Goal: Transaction & Acquisition: Purchase product/service

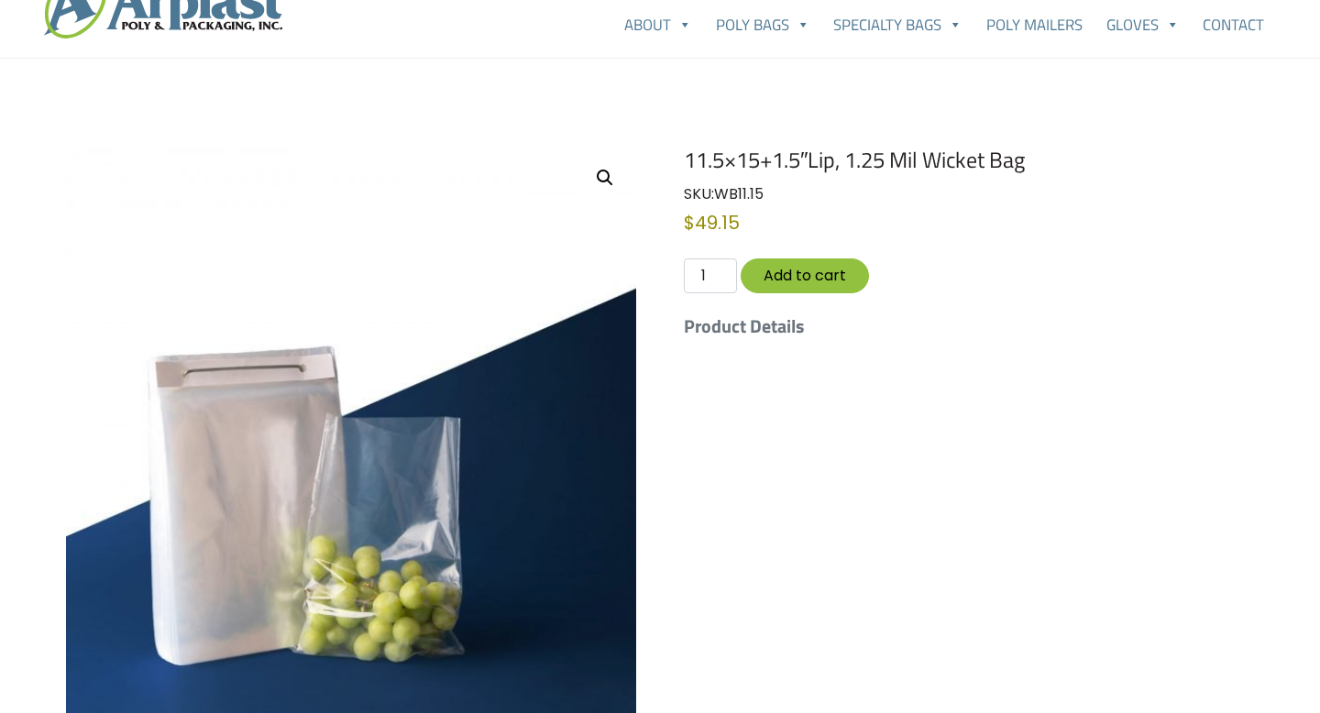
scroll to position [63, 0]
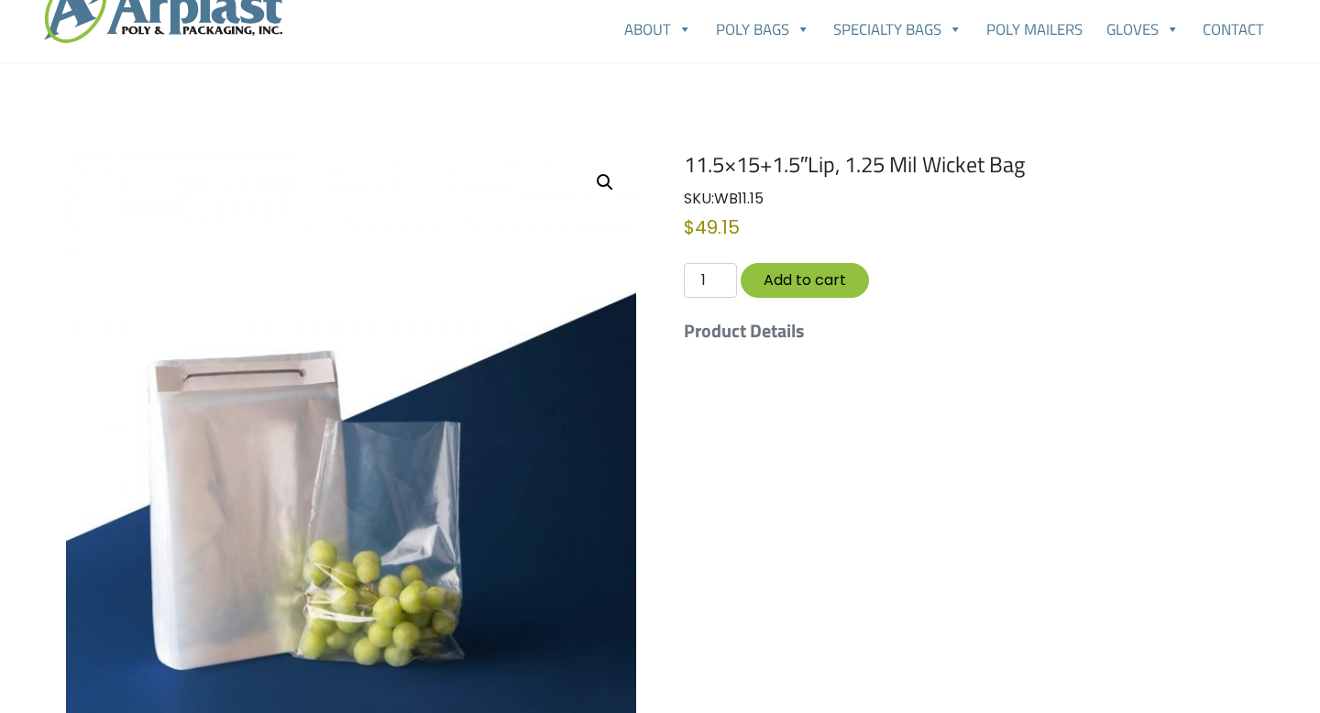
click at [772, 326] on h5 "Product Details" at bounding box center [969, 331] width 570 height 22
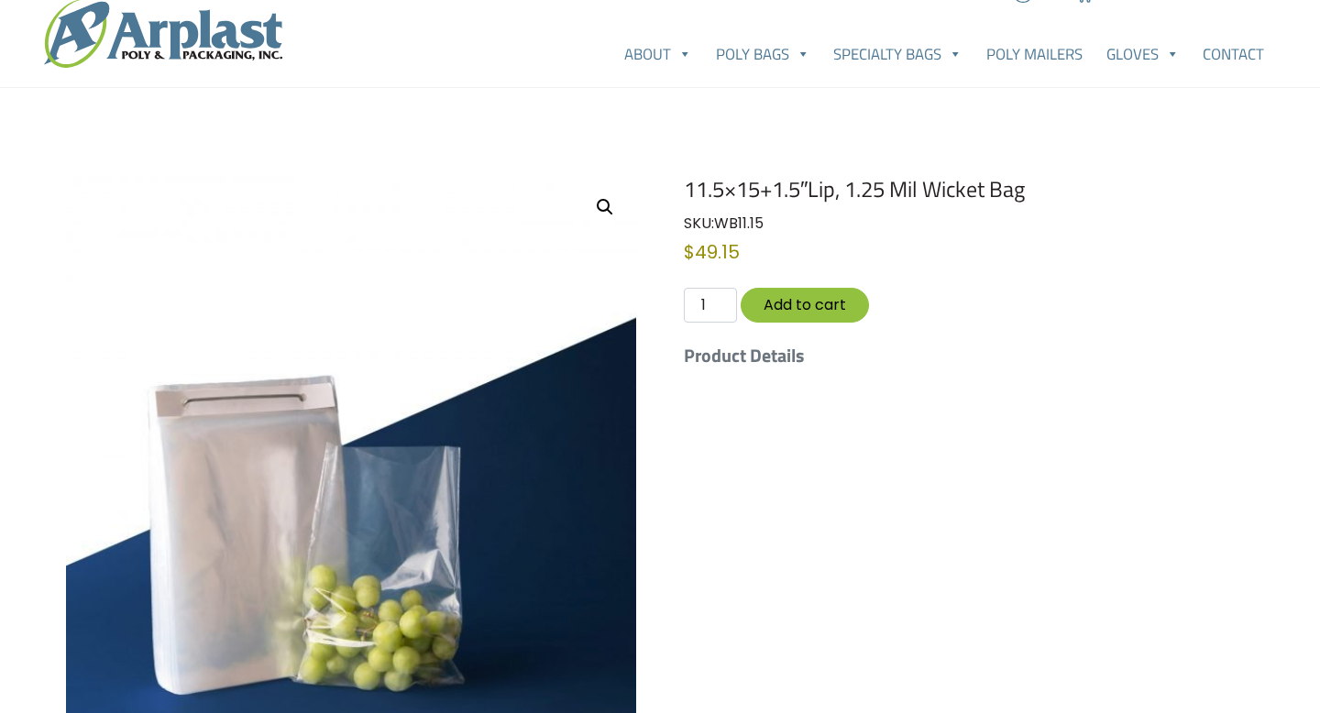
scroll to position [0, 0]
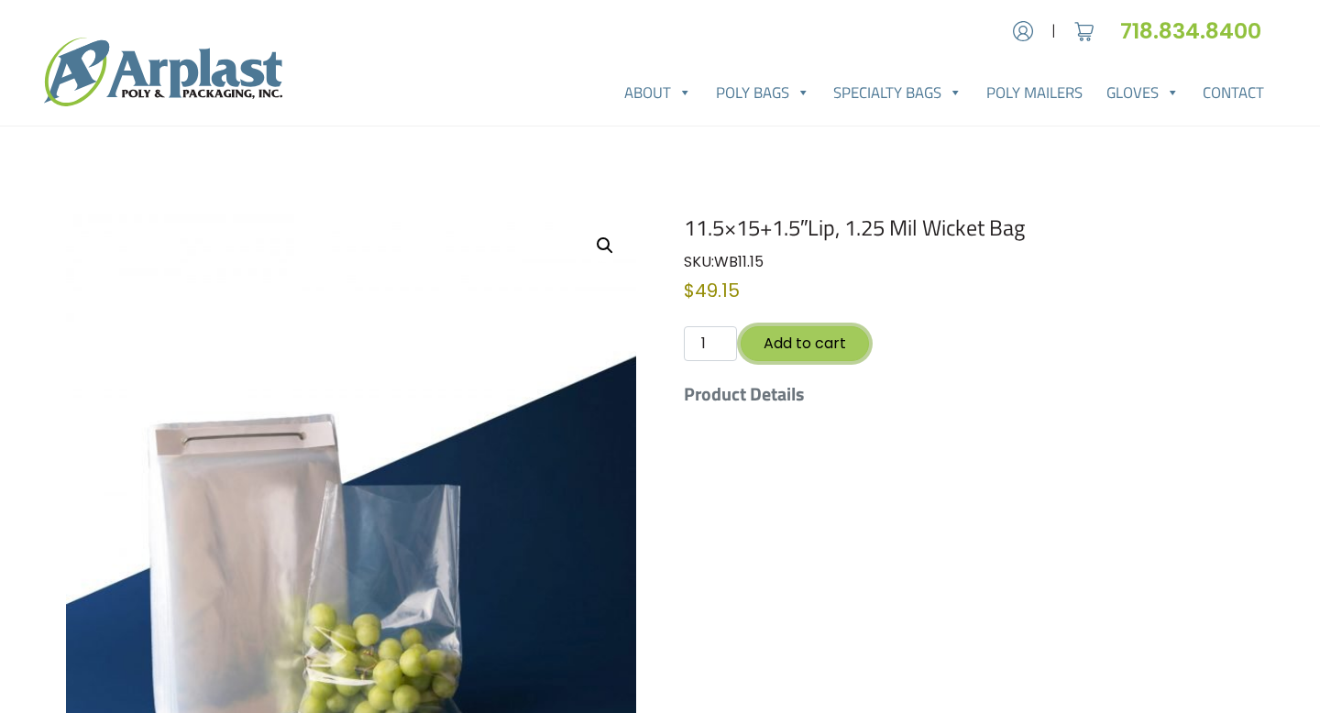
click at [824, 352] on button "Add to cart" at bounding box center [805, 343] width 128 height 34
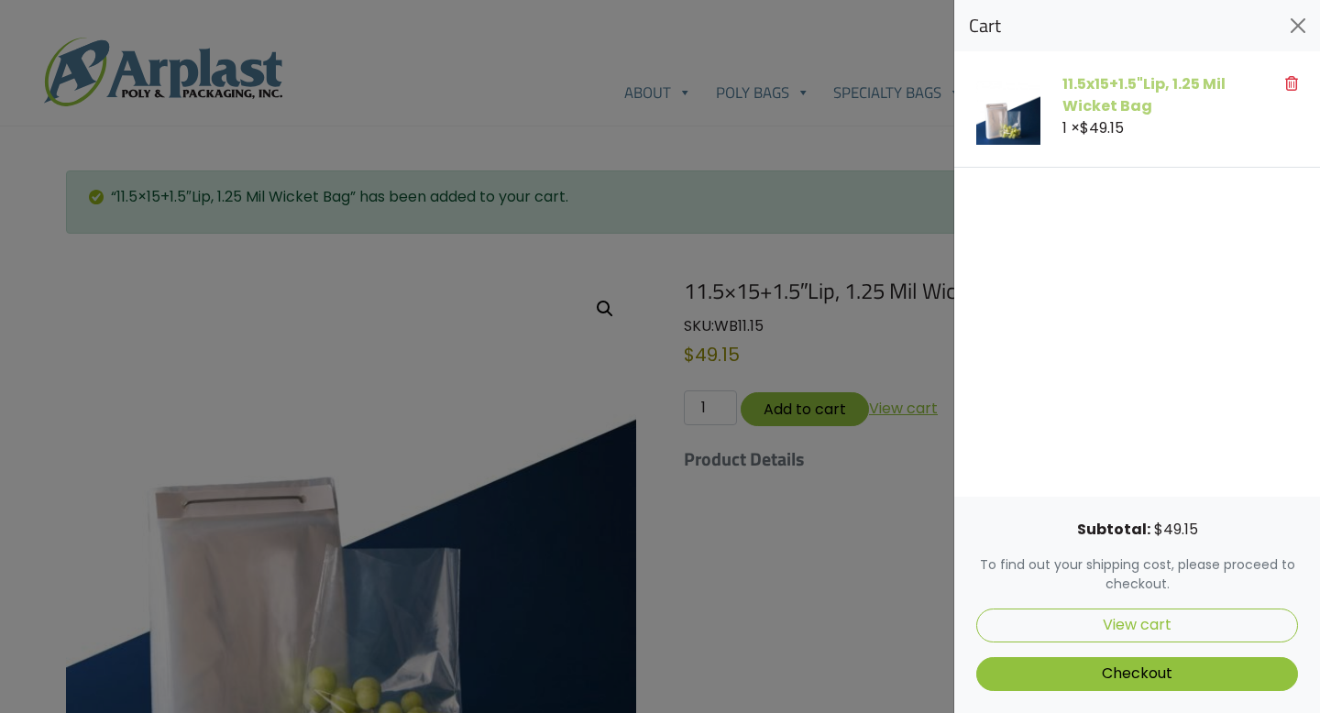
click at [1122, 82] on link "11.5x15+1.5"Lip, 1.25 Mil Wicket Bag" at bounding box center [1143, 94] width 163 height 43
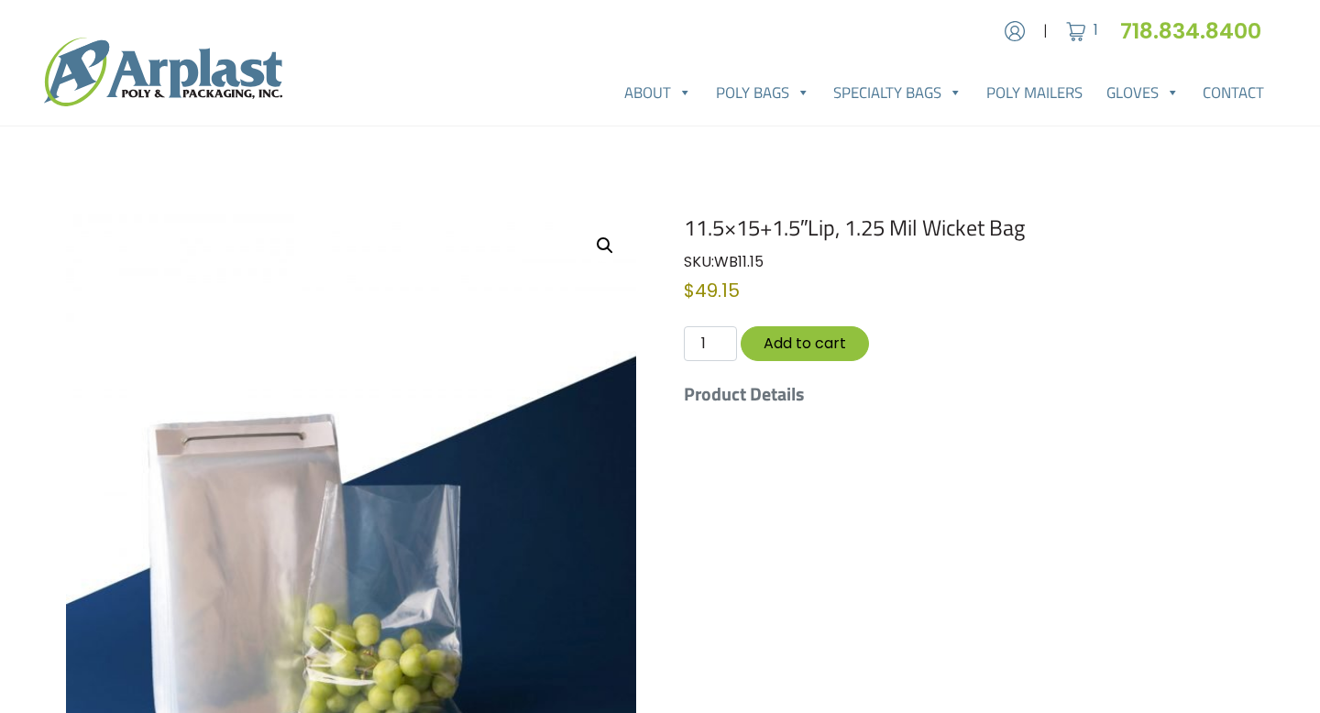
click at [756, 390] on h5 "Product Details" at bounding box center [969, 394] width 570 height 22
click at [217, 67] on img at bounding box center [163, 72] width 238 height 68
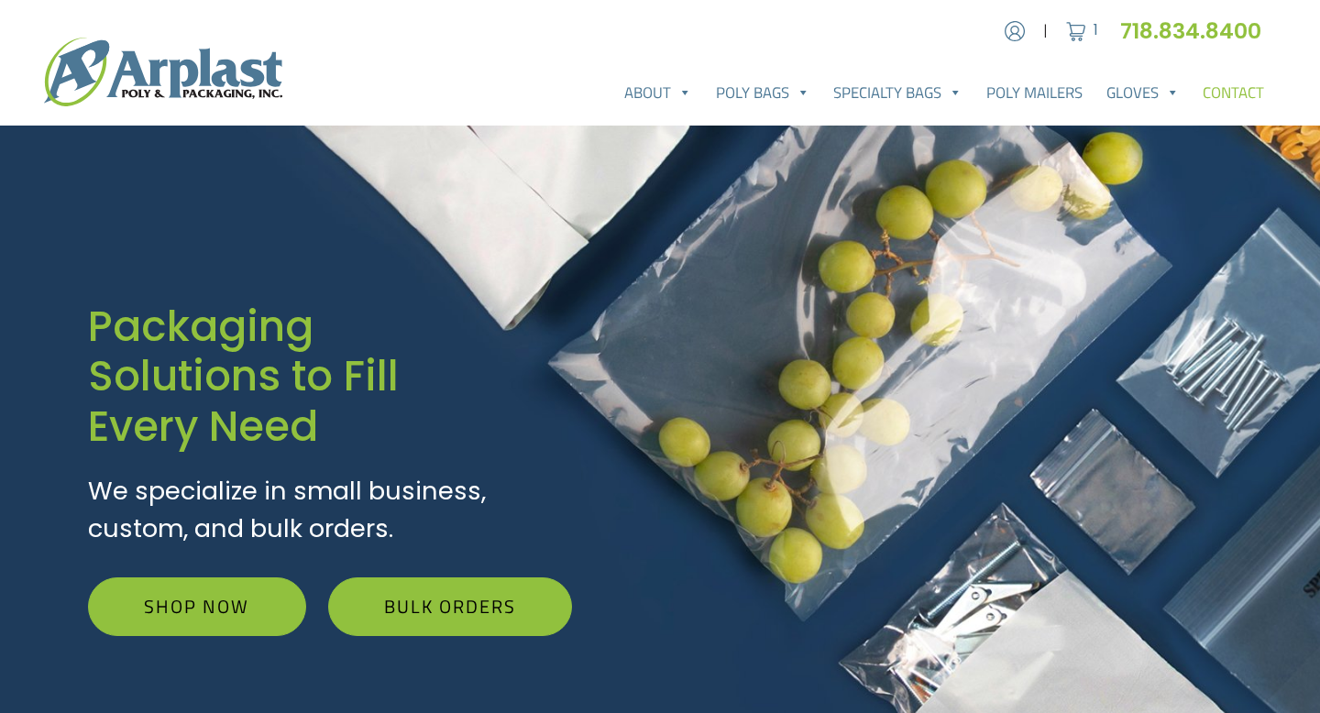
click at [1231, 99] on link "Contact" at bounding box center [1233, 92] width 85 height 37
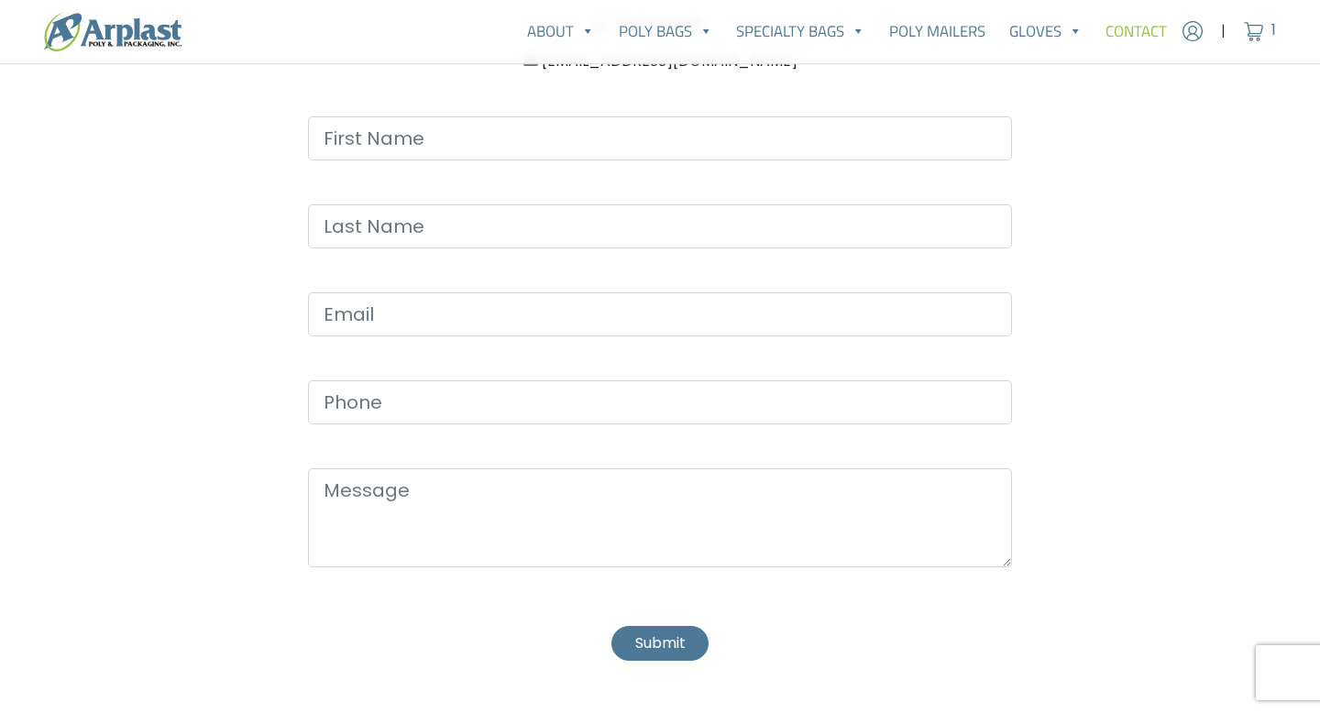
scroll to position [1078, 0]
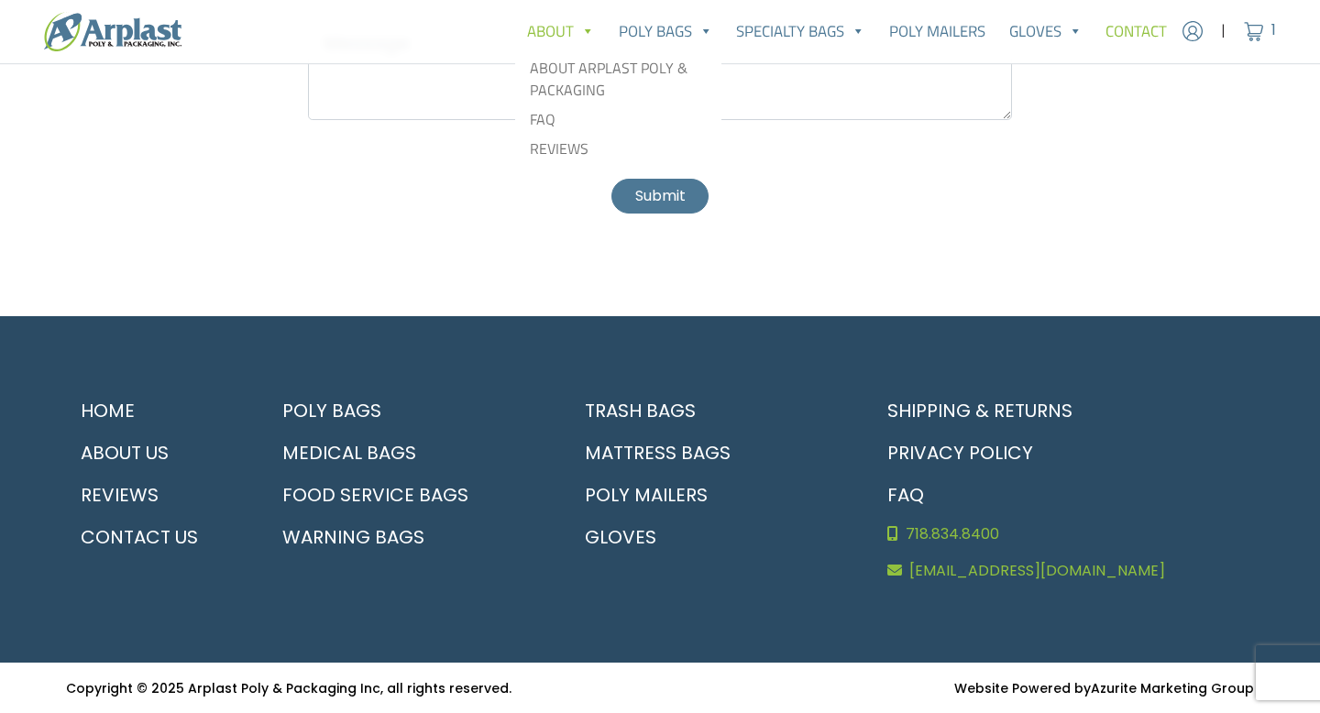
click at [588, 40] on span at bounding box center [587, 31] width 16 height 37
click at [588, 68] on link "About Arplast Poly & Packaging" at bounding box center [618, 78] width 199 height 51
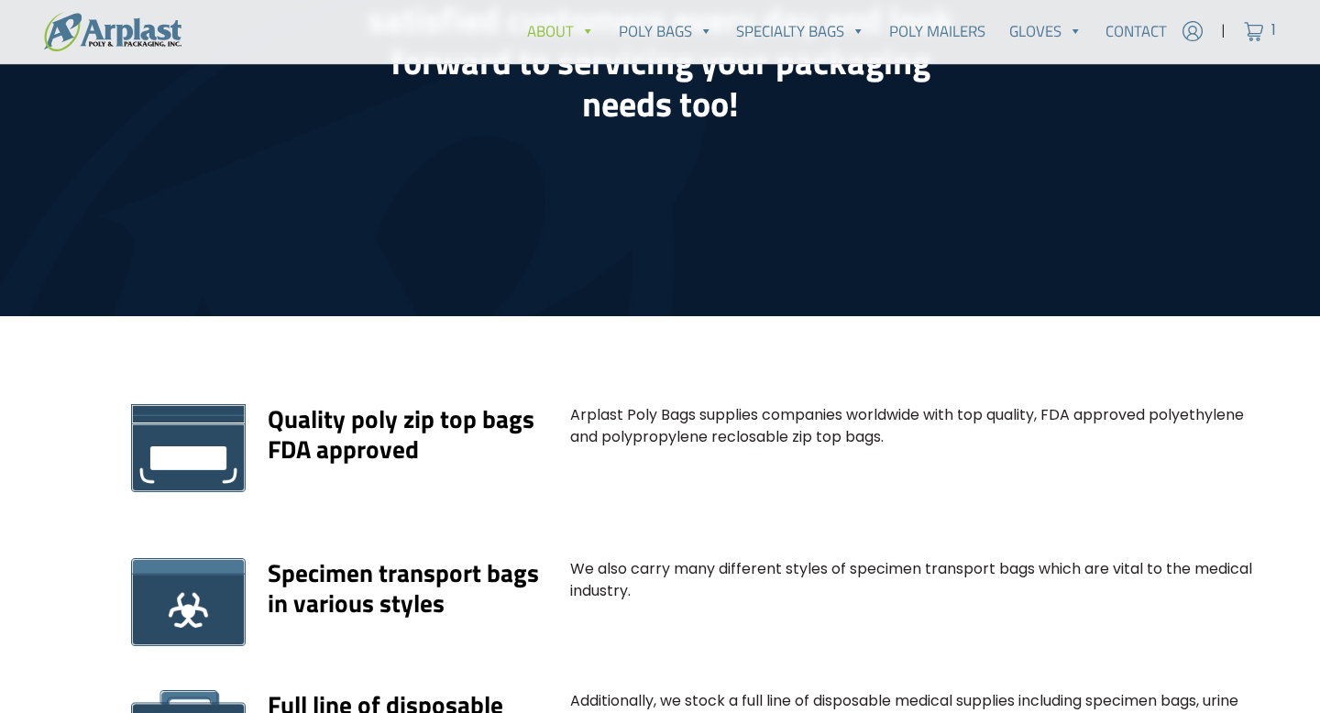
scroll to position [1233, 0]
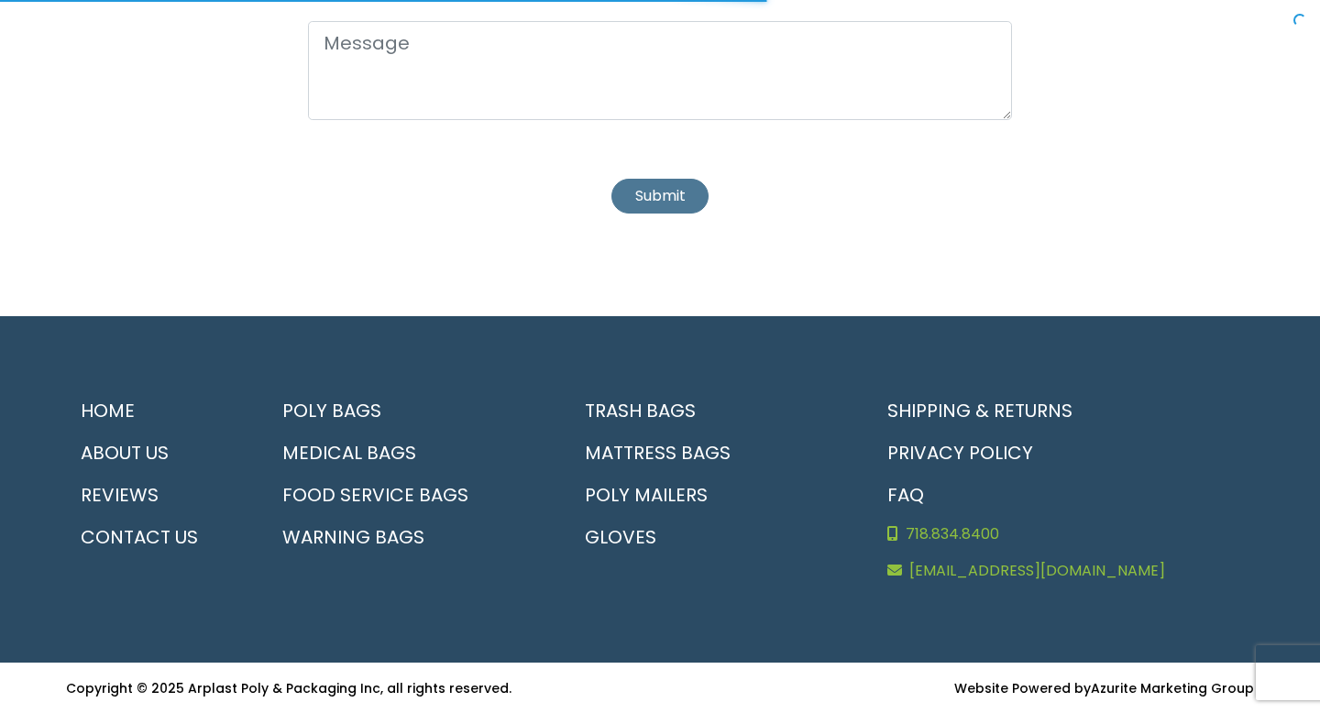
scroll to position [1078, 0]
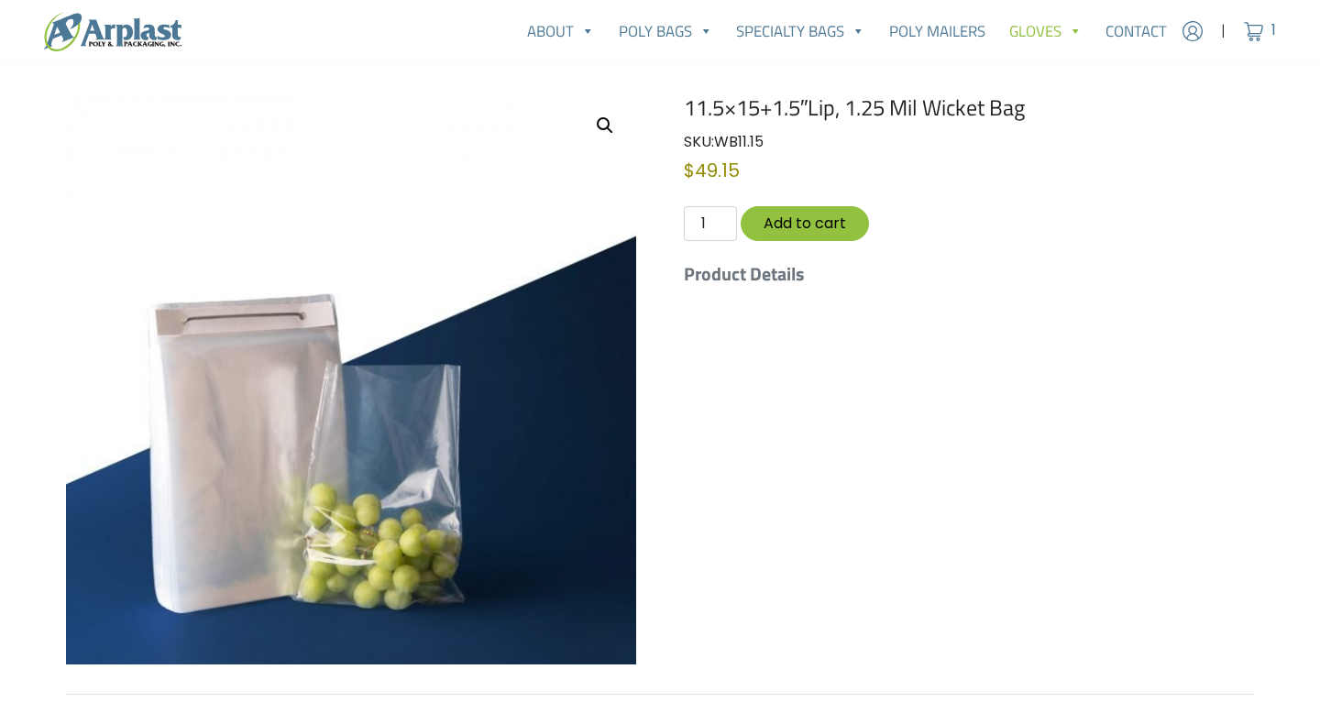
scroll to position [119, 0]
